Goal: Task Accomplishment & Management: Use online tool/utility

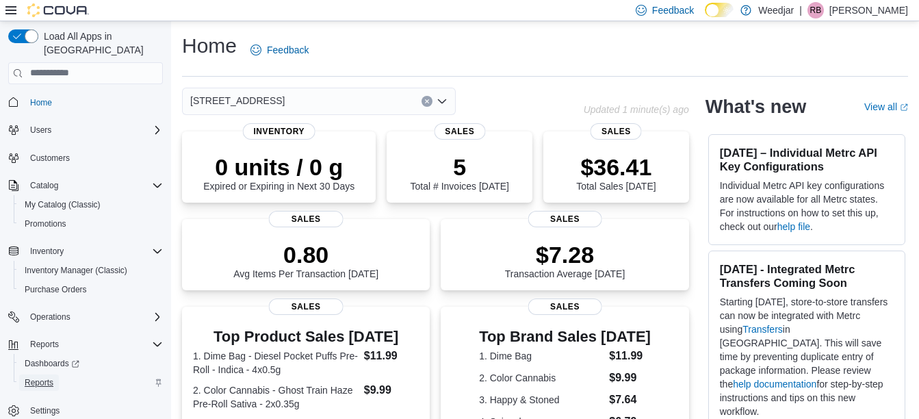
click at [30, 377] on span "Reports" at bounding box center [39, 382] width 29 height 11
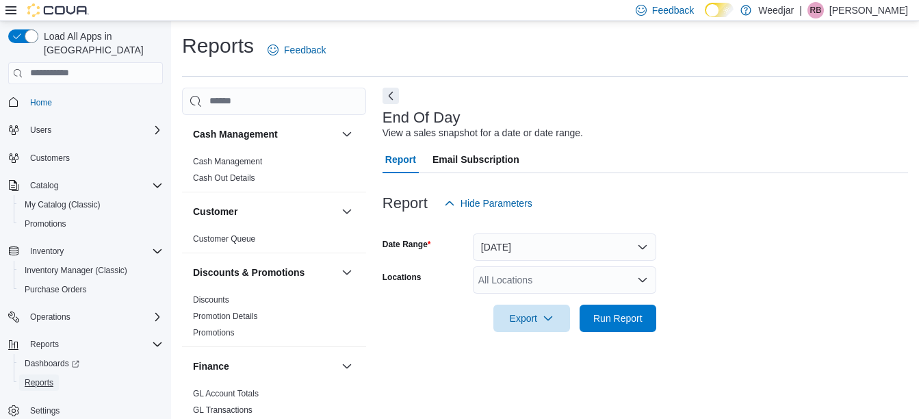
scroll to position [21, 0]
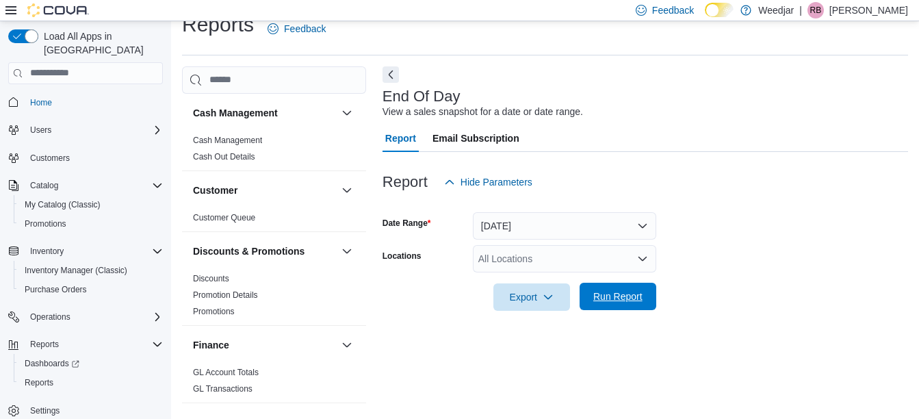
click at [607, 290] on span "Run Report" at bounding box center [617, 296] width 49 height 14
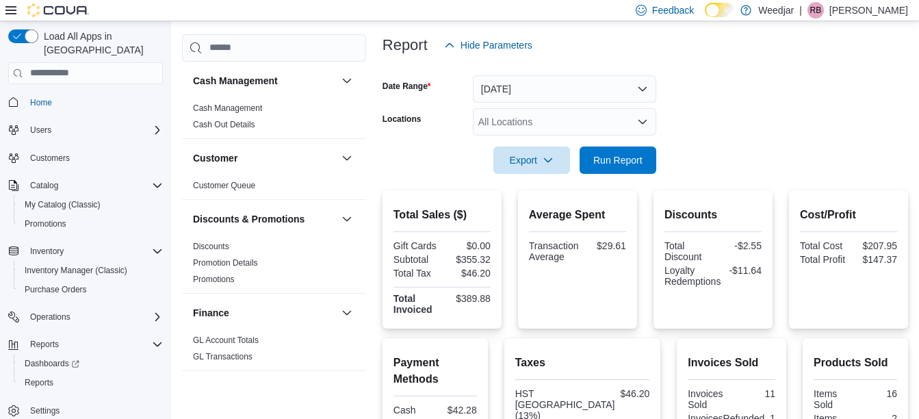
scroll to position [421, 0]
